Goal: Transaction & Acquisition: Purchase product/service

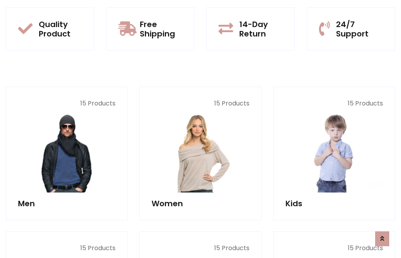
scroll to position [638, 0]
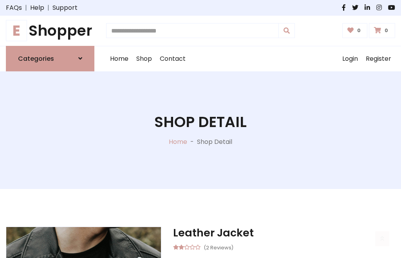
click at [50, 31] on h1 "E Shopper" at bounding box center [50, 31] width 89 height 18
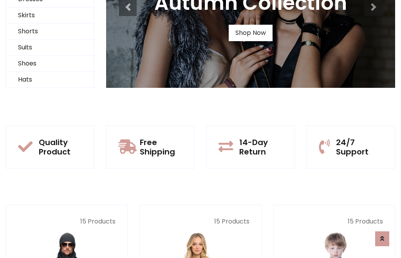
scroll to position [76, 0]
